Goal: Find specific page/section: Find specific page/section

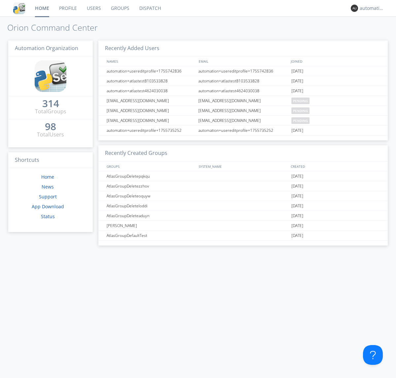
click at [149, 8] on link "Dispatch" at bounding box center [150, 8] width 32 height 16
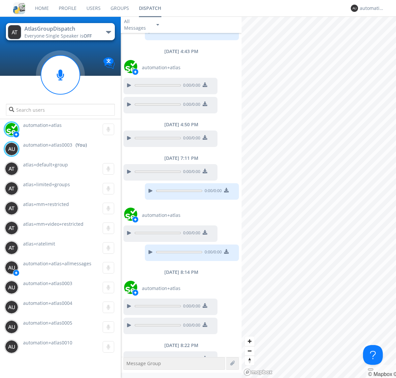
scroll to position [236, 0]
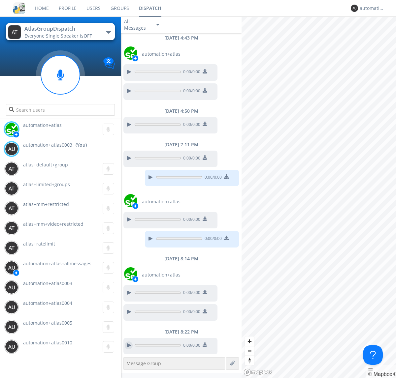
click at [129, 346] on div at bounding box center [129, 346] width 8 height 8
